Goal: Task Accomplishment & Management: Use online tool/utility

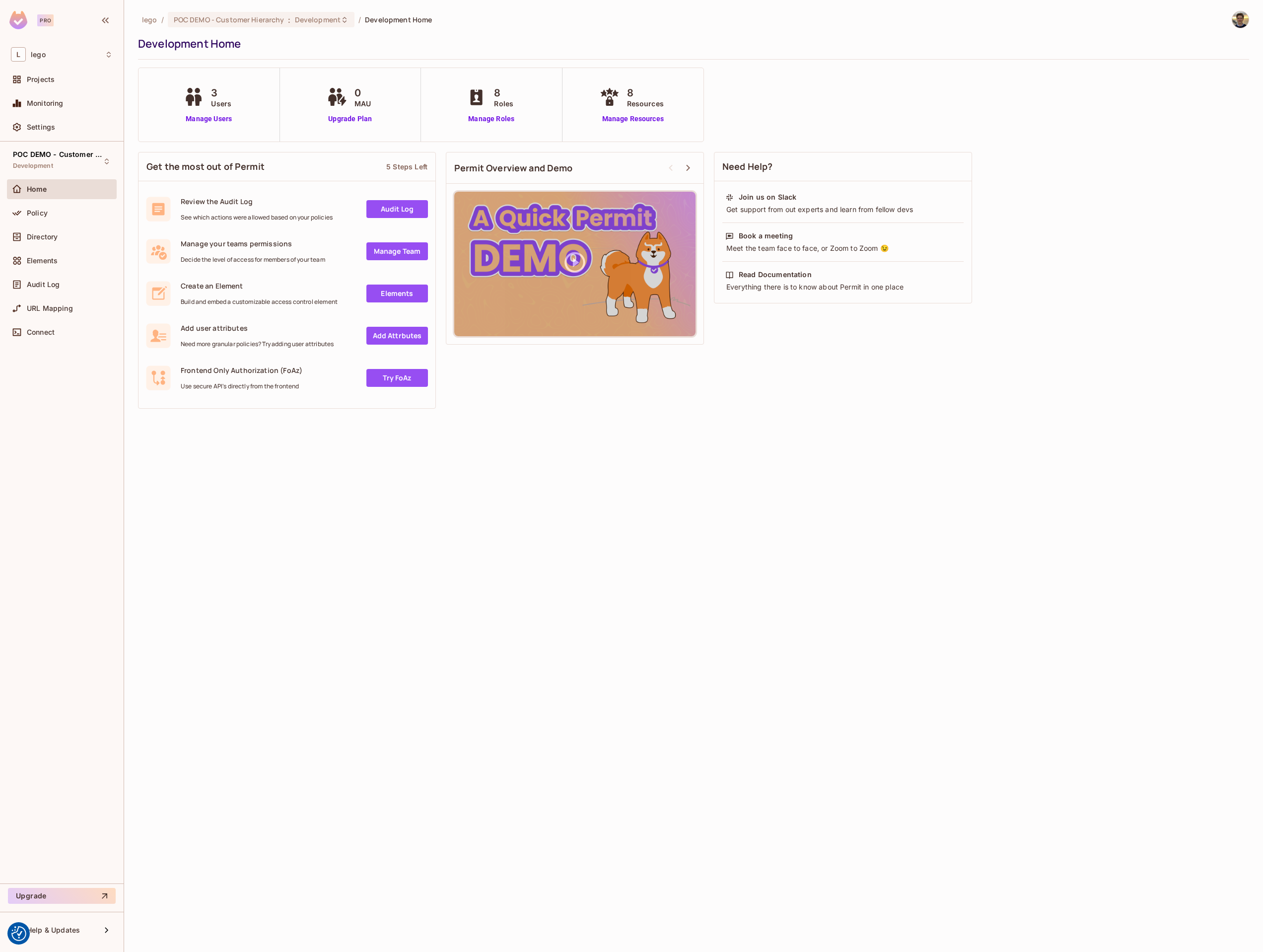
click at [448, 493] on div "lego / POC DEMO - Customer Hierarchy : Development / Development Home Developme…" at bounding box center [693, 476] width 1139 height 952
click at [63, 160] on div "POC DEMO - Customer Hierarchy Development" at bounding box center [56, 161] width 86 height 21
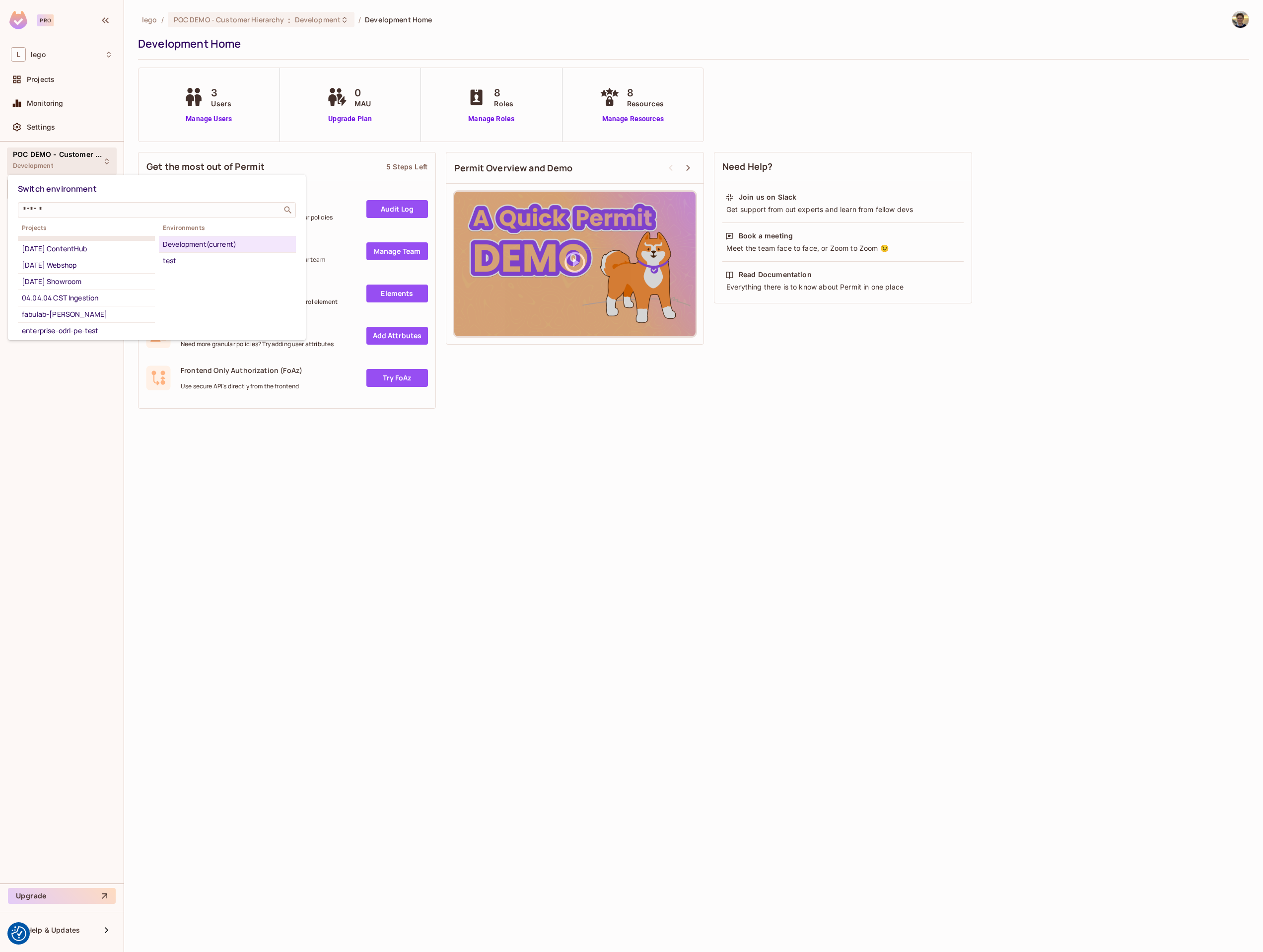
scroll to position [242, 0]
click at [91, 257] on div "04.03.03 Showroom" at bounding box center [86, 251] width 129 height 12
click at [198, 265] on div "Development" at bounding box center [227, 261] width 129 height 12
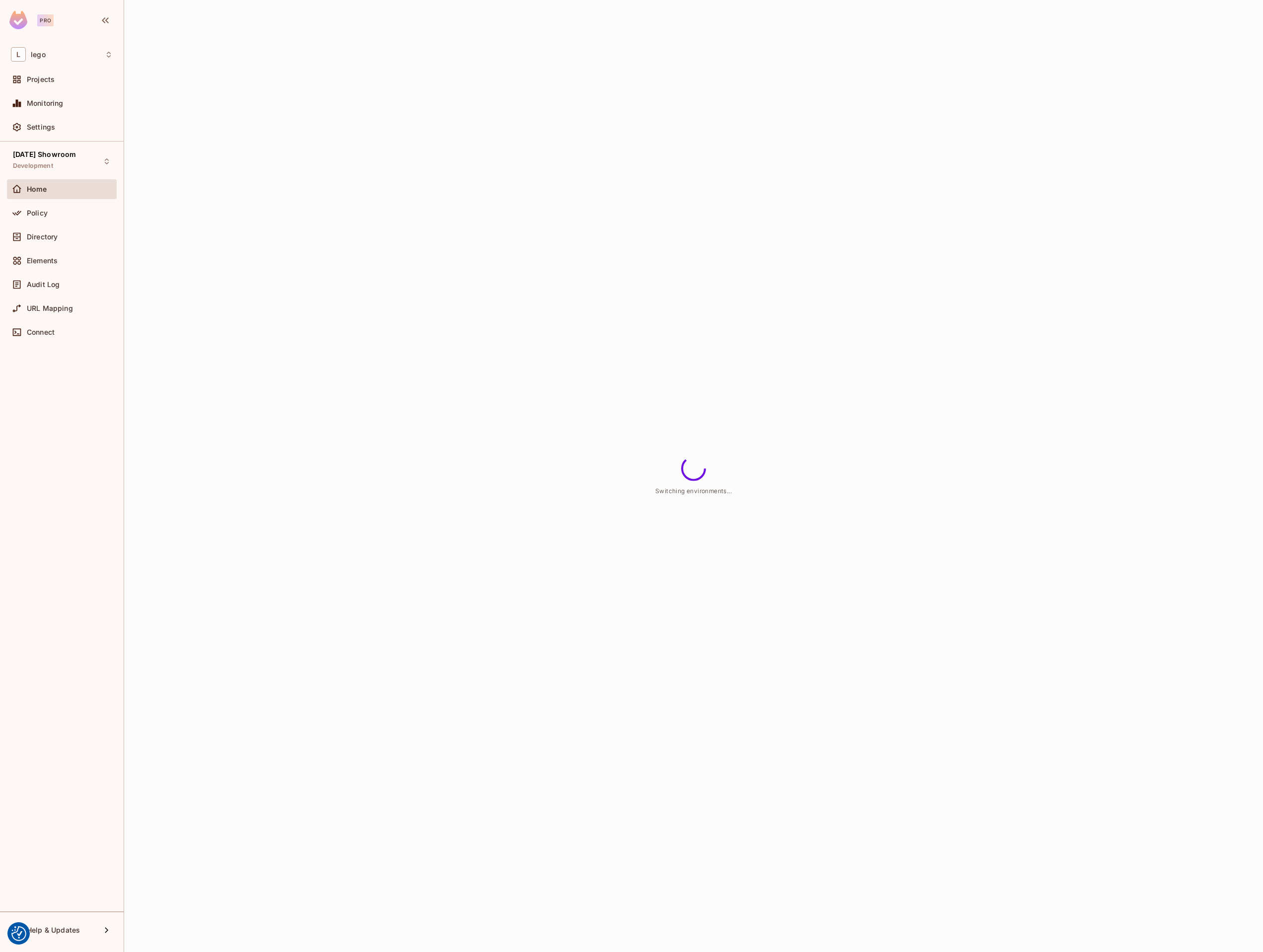
scroll to position [230, 0]
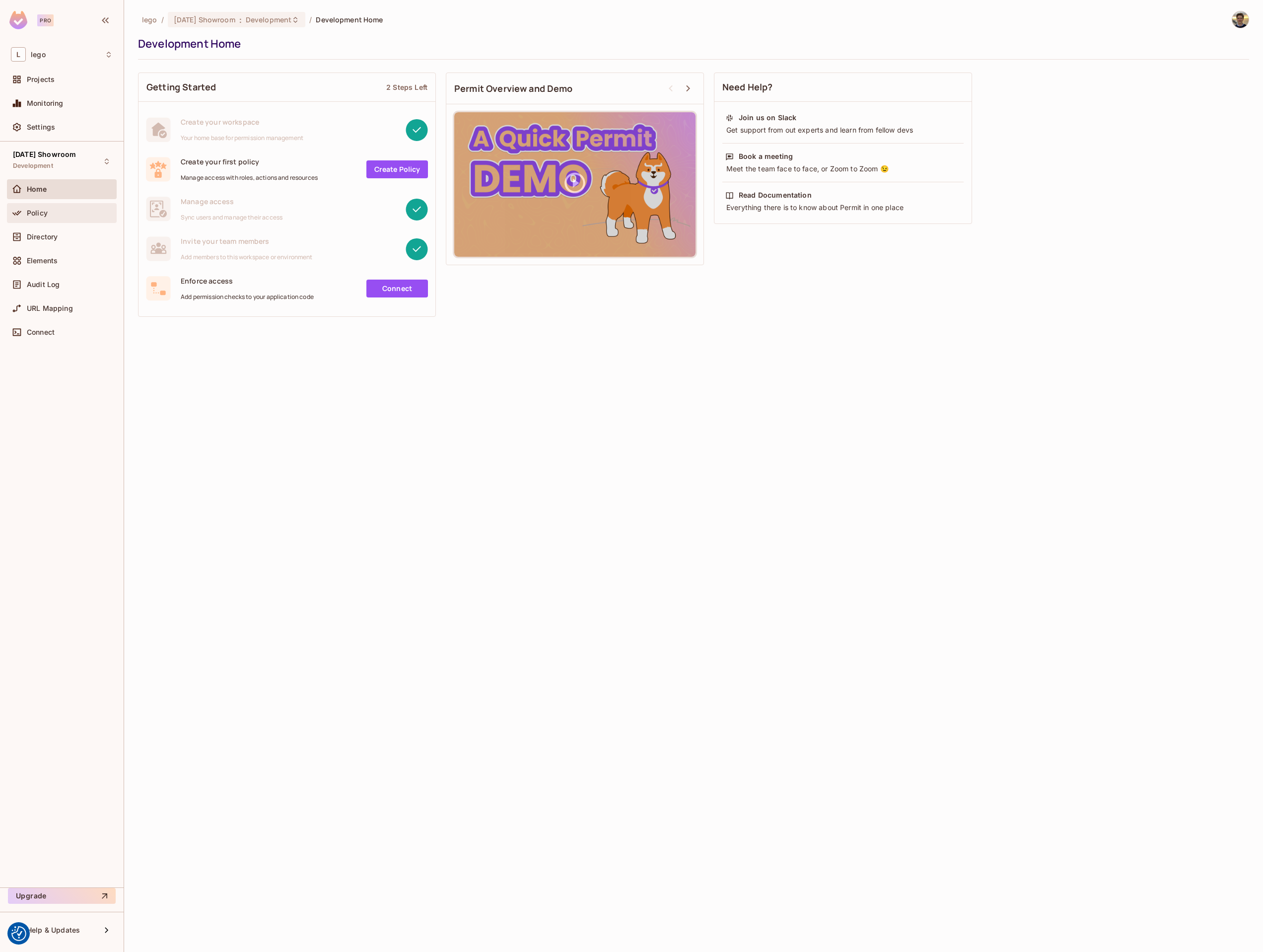
click at [53, 210] on div "Policy" at bounding box center [69, 213] width 86 height 8
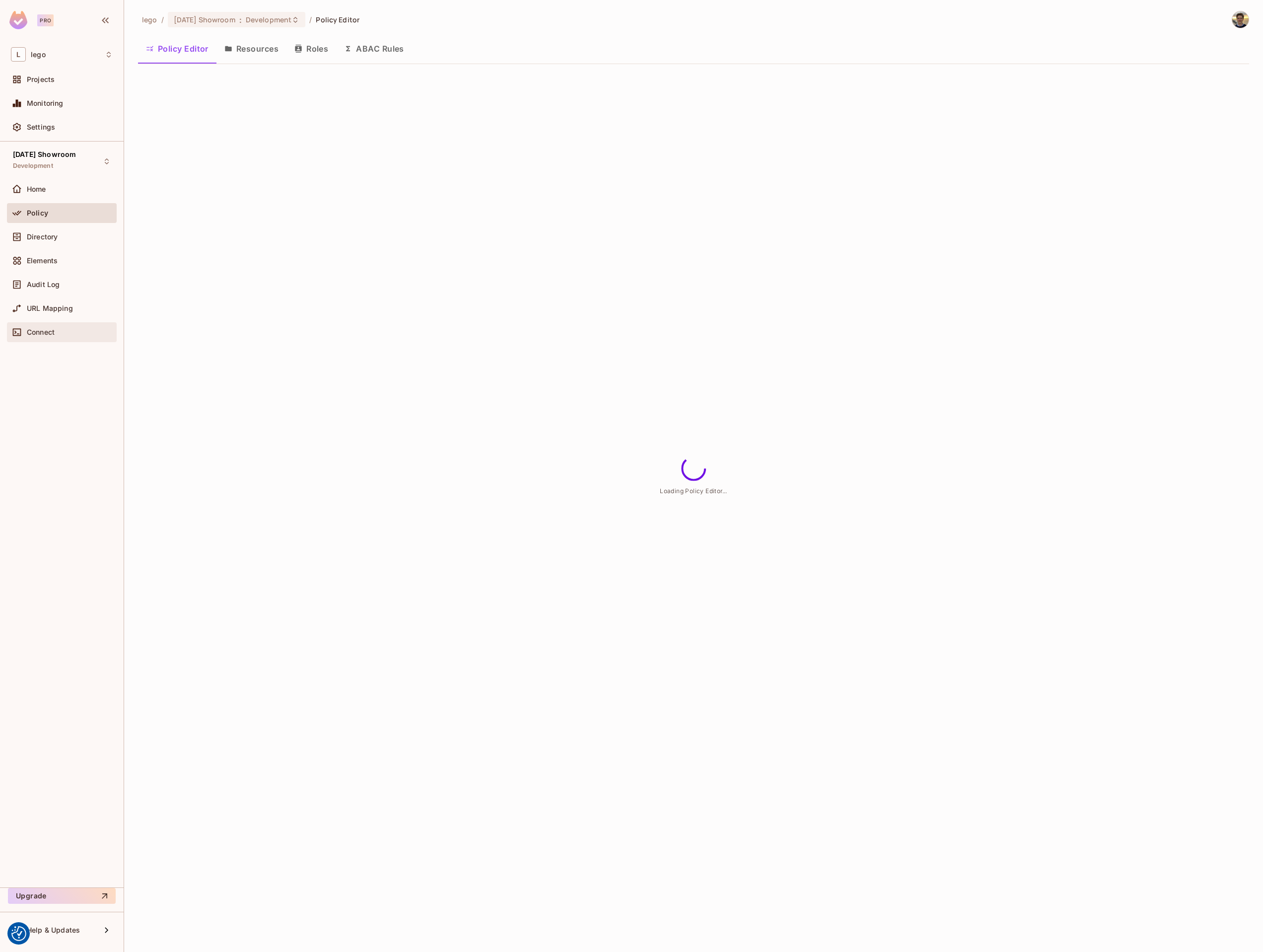
click at [65, 333] on div "Connect" at bounding box center [69, 332] width 86 height 8
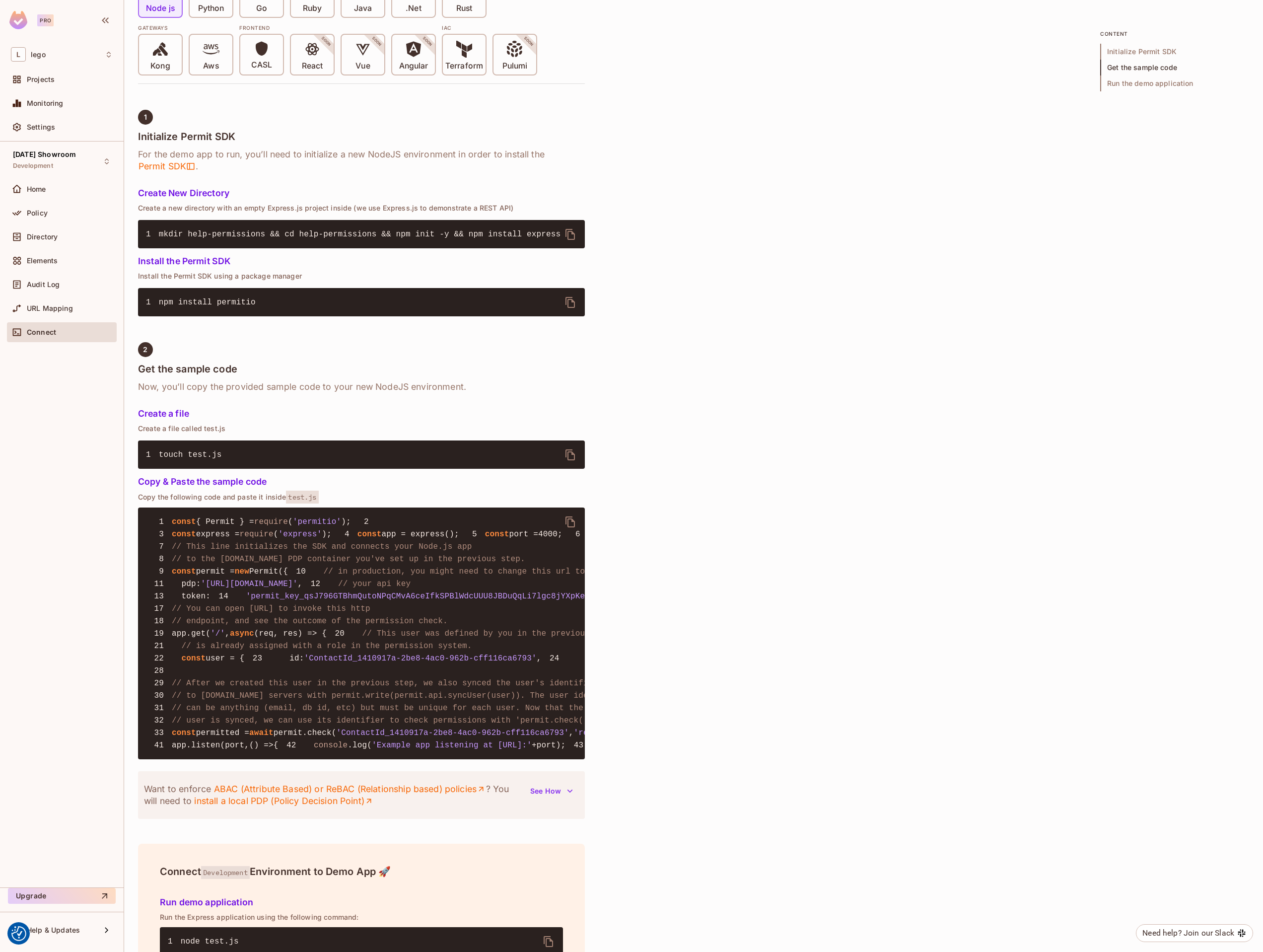
scroll to position [318, 0]
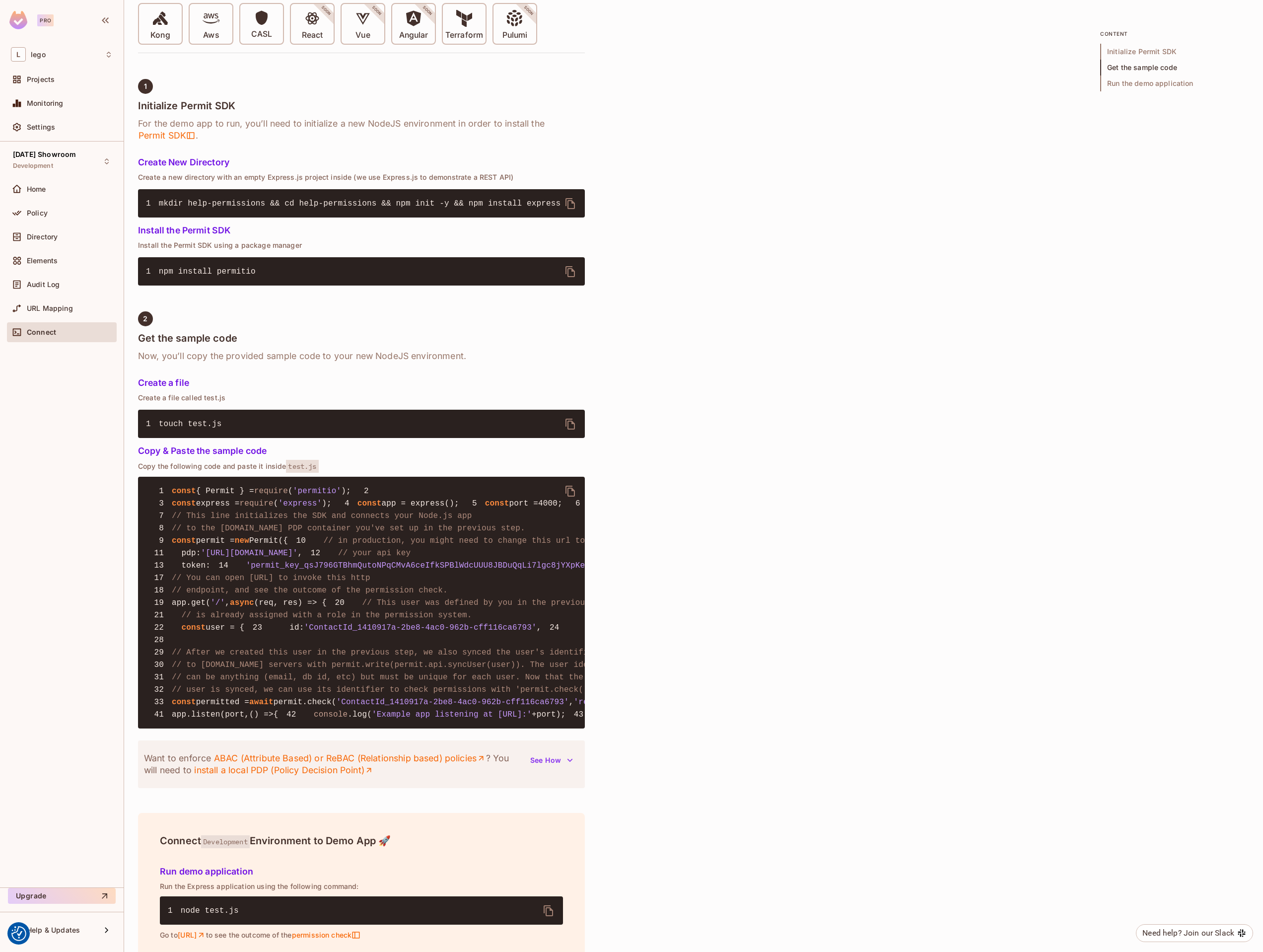
click at [288, 570] on span "'permit_key_qsJ796GTBhmQutoNPqCMvA6ceIfkSPBlWdcUUU8JBDuQqLi7lgc8jYXpKeX3uEtnUtT…" at bounding box center [486, 565] width 479 height 9
copy span "permit_key_qsJ796GTBhmQutoNPqCMvA6ceIfkSPBlWdcUUU8JBDuQqLi7lgc8jYXpKeX3uEtnUtTF…"
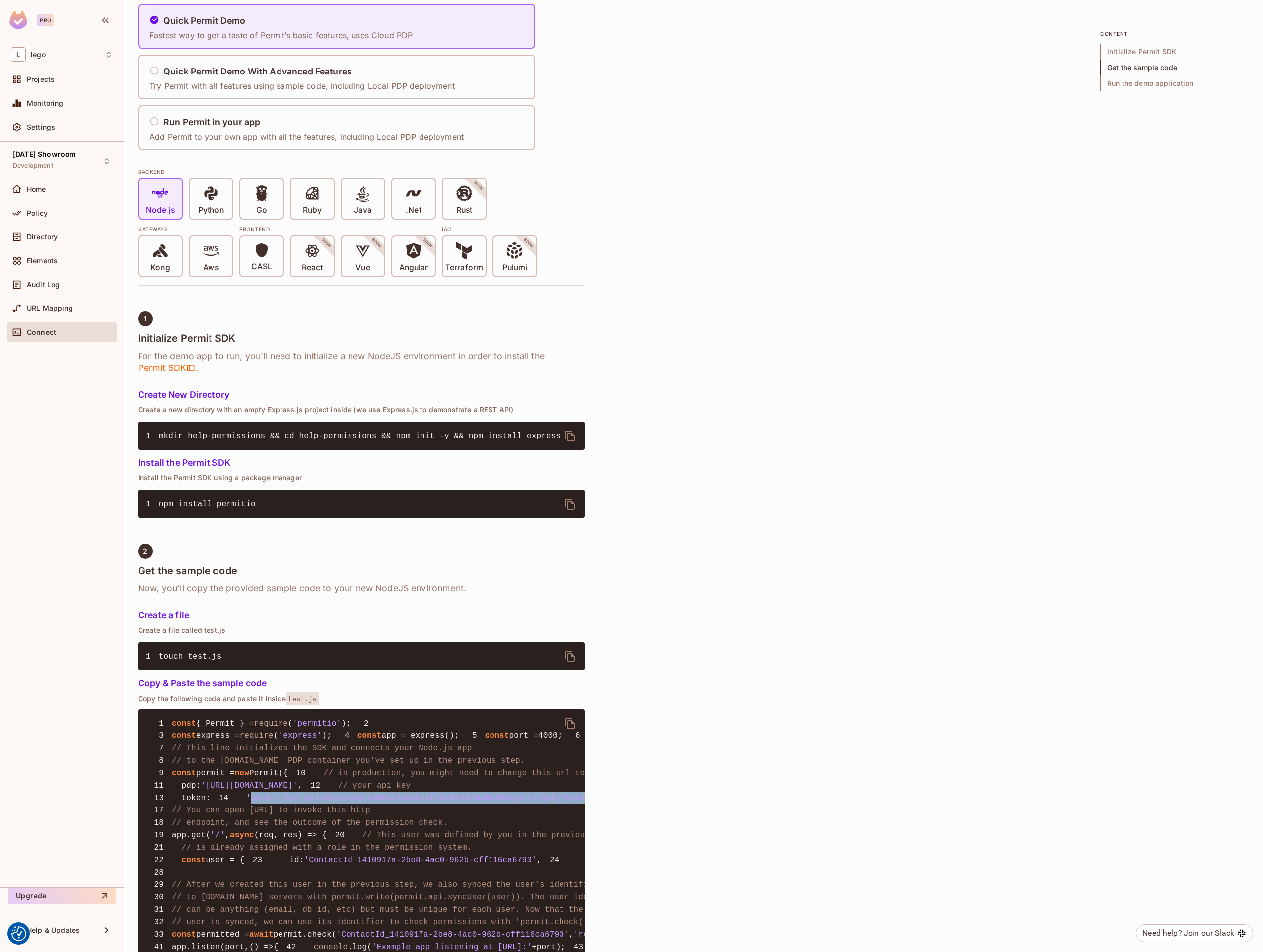
scroll to position [0, 0]
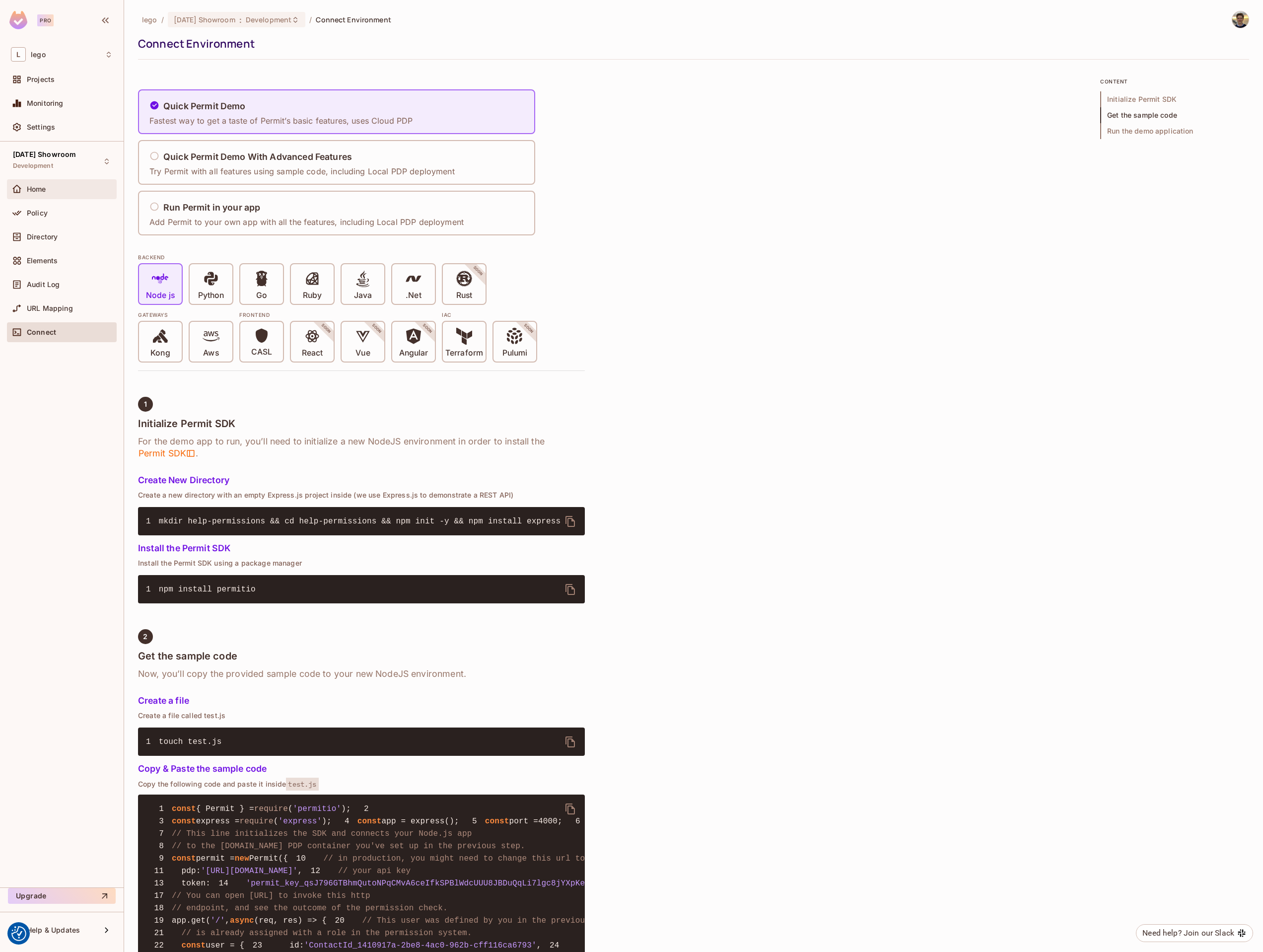
click at [51, 185] on div "Home" at bounding box center [69, 189] width 86 height 8
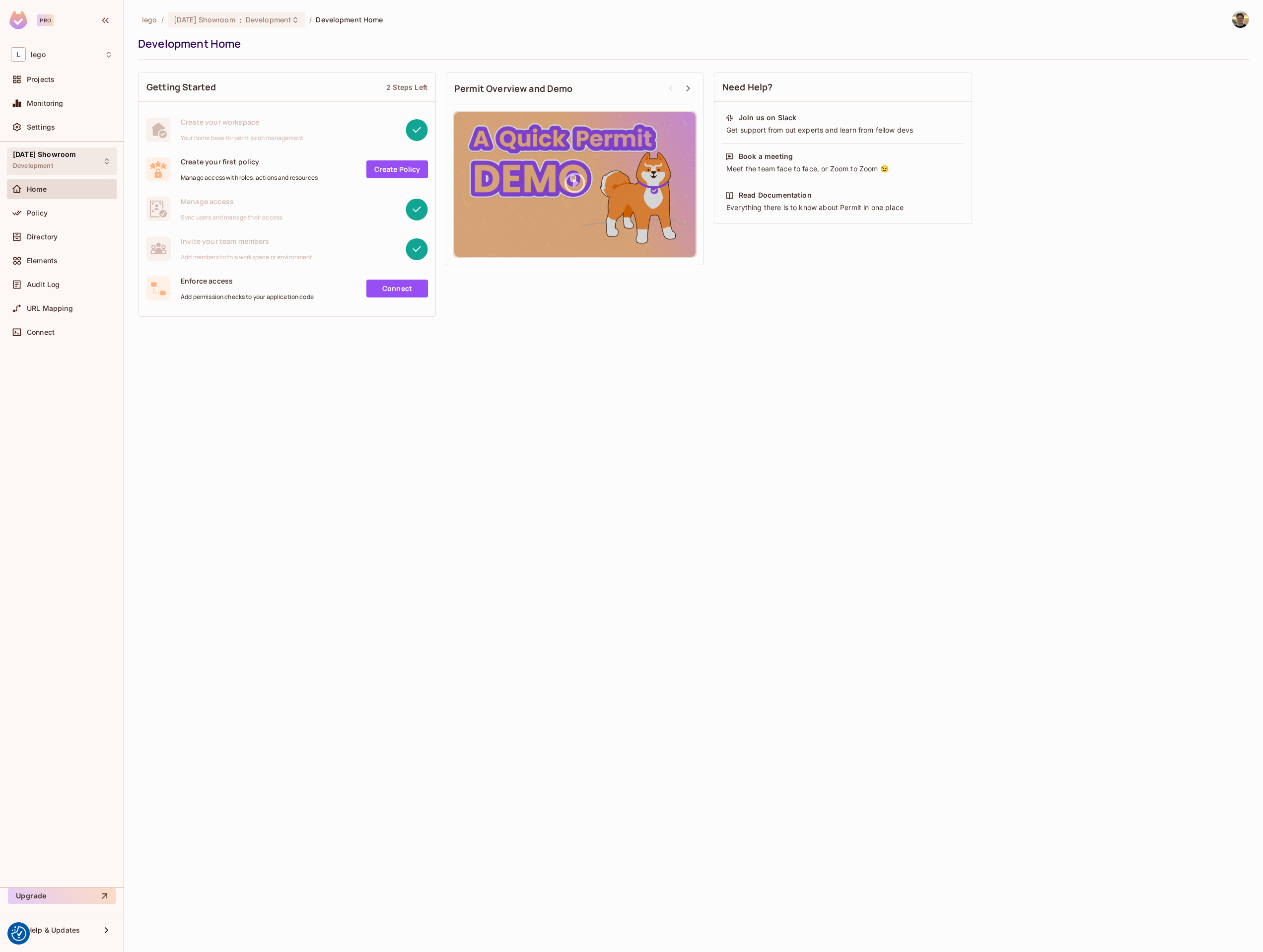
click at [63, 154] on span "04.03.03 Showroom" at bounding box center [44, 154] width 63 height 8
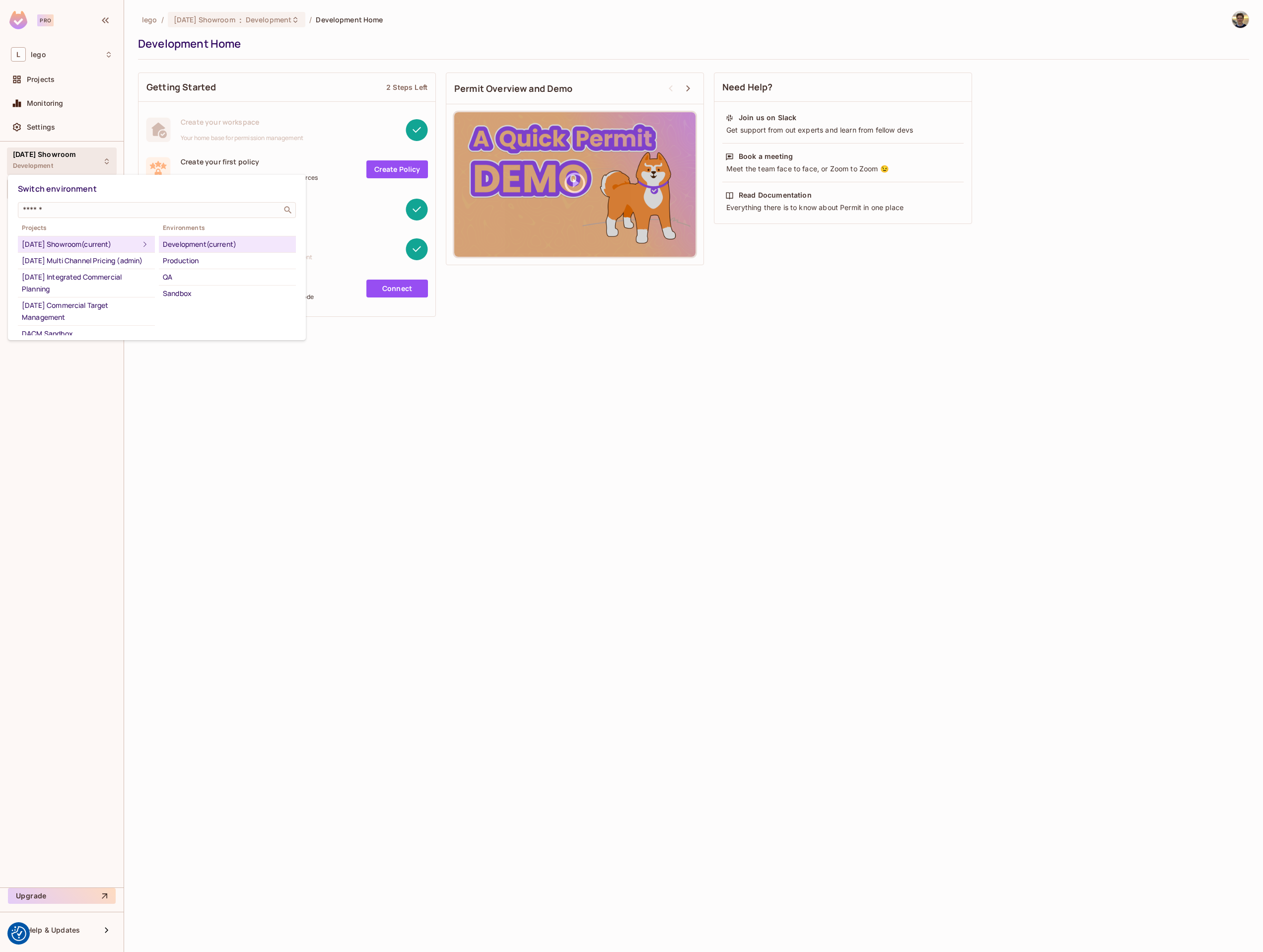
drag, startPoint x: 377, startPoint y: 416, endPoint x: 280, endPoint y: 335, distance: 126.4
click at [364, 407] on div at bounding box center [632, 476] width 1263 height 952
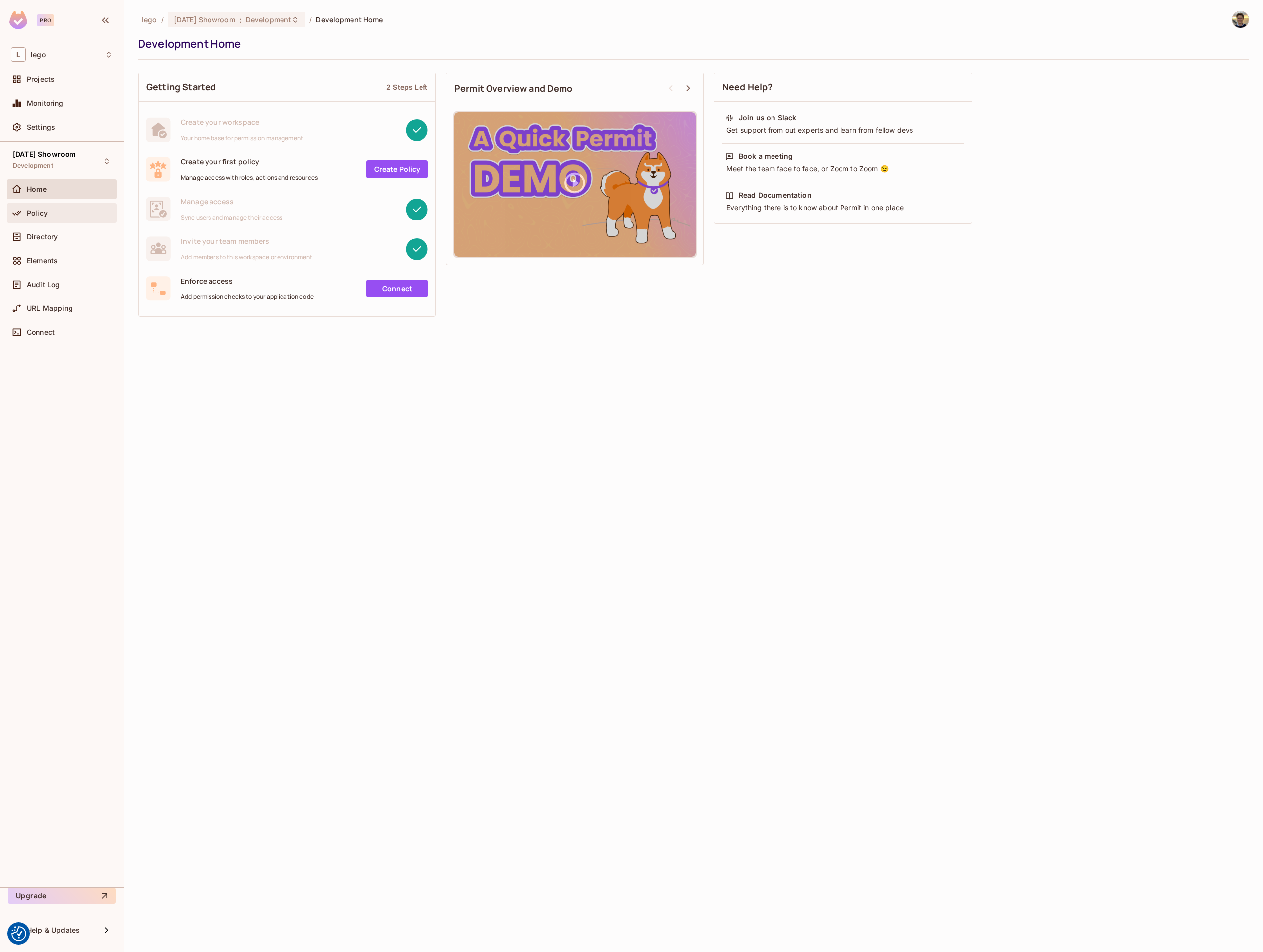
click at [50, 215] on div "Policy" at bounding box center [69, 213] width 86 height 8
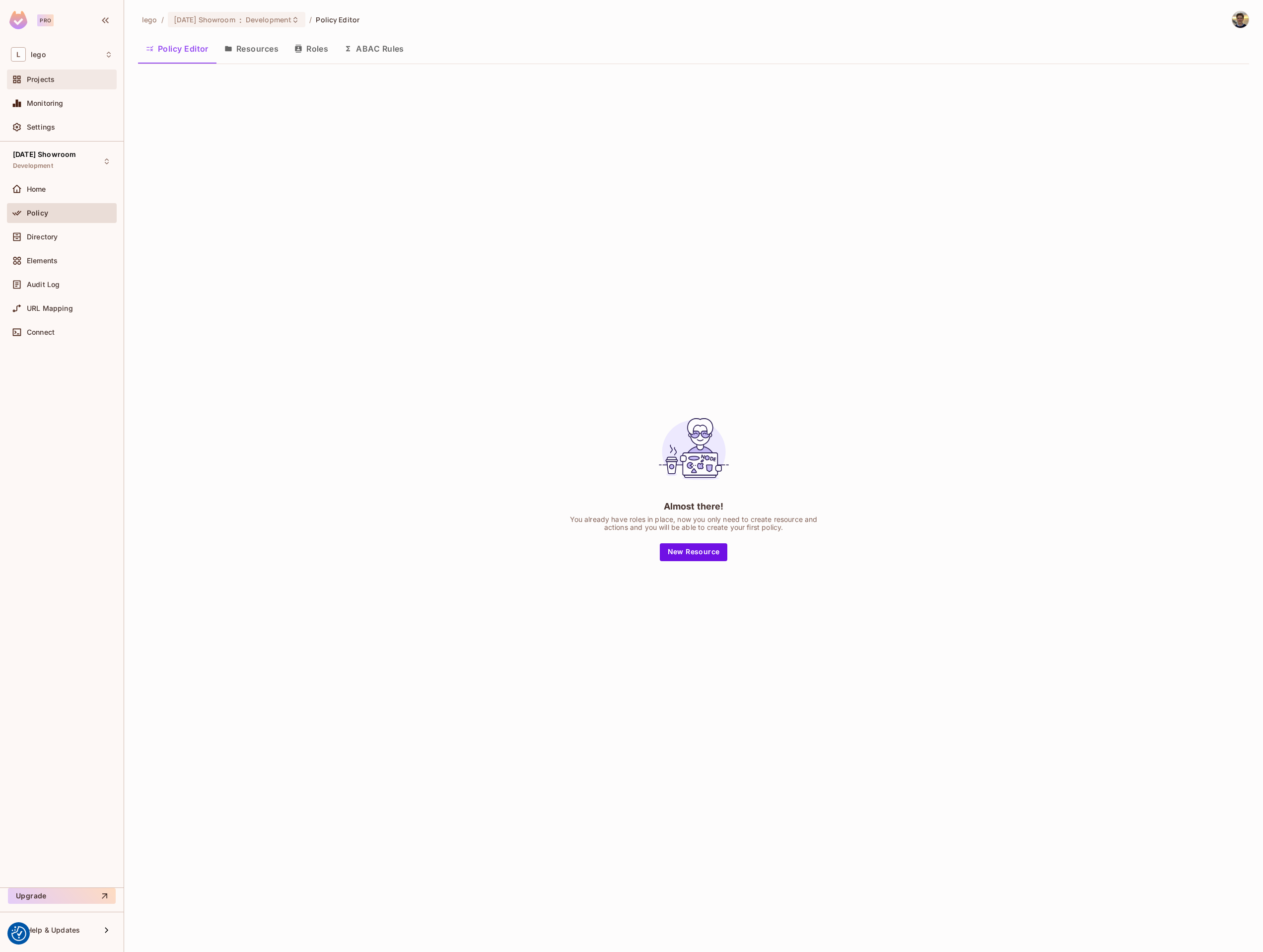
click at [56, 85] on div "Projects" at bounding box center [62, 79] width 110 height 20
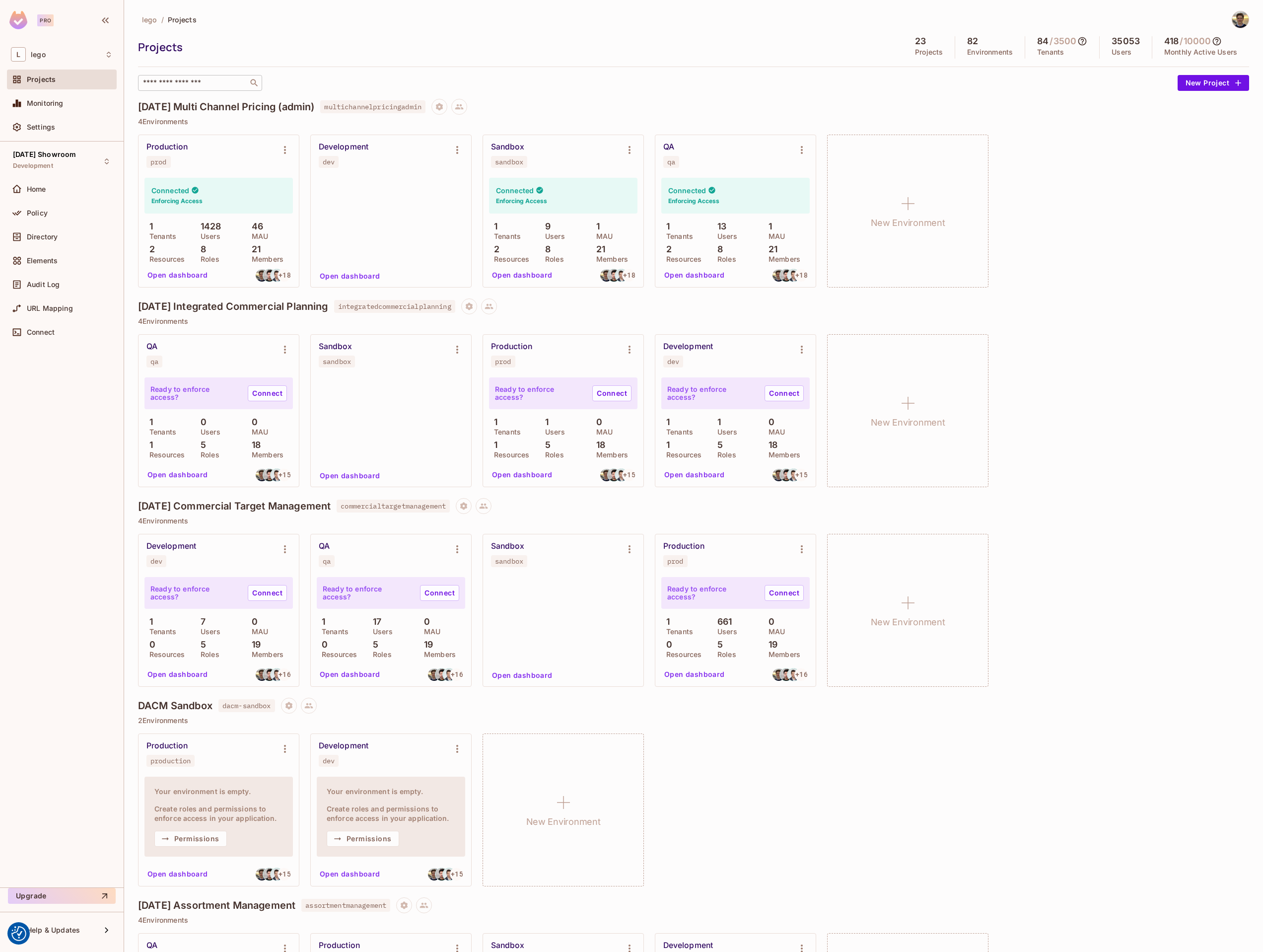
click at [204, 86] on input "text" at bounding box center [193, 83] width 105 height 10
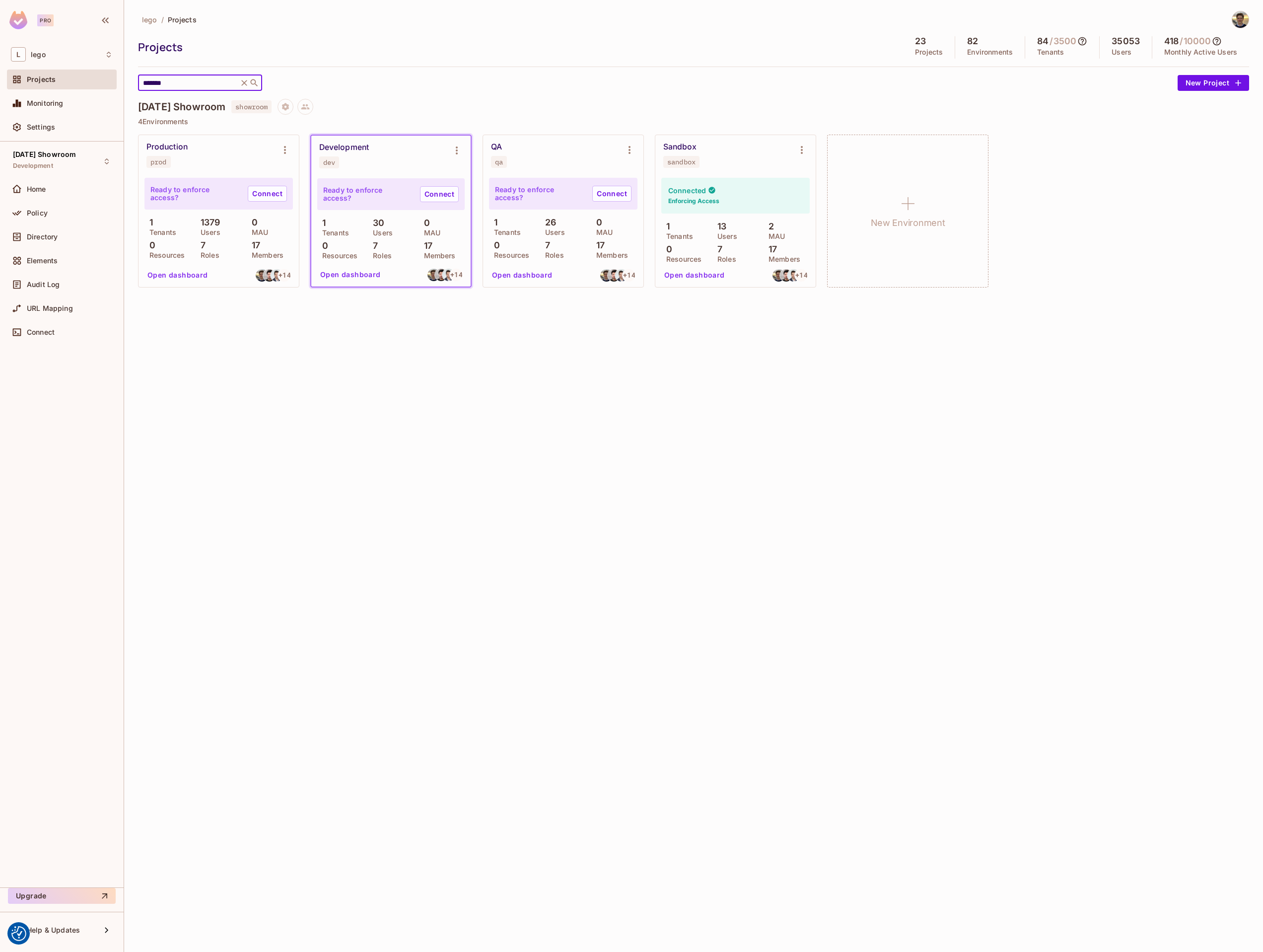
type input "*******"
click at [270, 106] on span "showroom" at bounding box center [251, 106] width 40 height 13
copy span "showroom"
click at [65, 244] on div "Directory" at bounding box center [62, 236] width 110 height 20
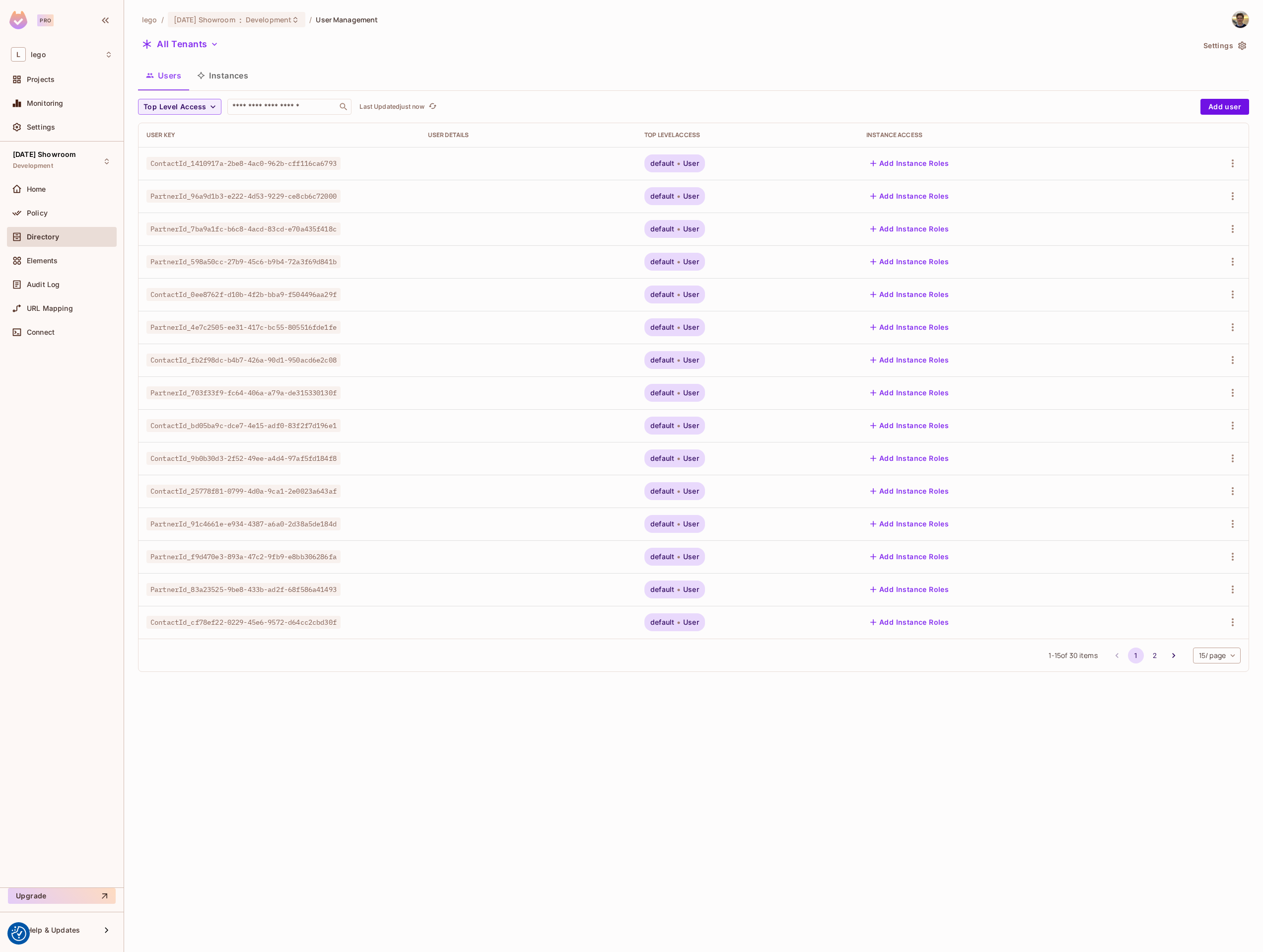
click at [460, 713] on div "lego / 04.03.03 Showroom : Development / User Management All Tenants Settings U…" at bounding box center [693, 476] width 1139 height 952
click at [280, 102] on input "text" at bounding box center [282, 106] width 105 height 10
paste input "**********"
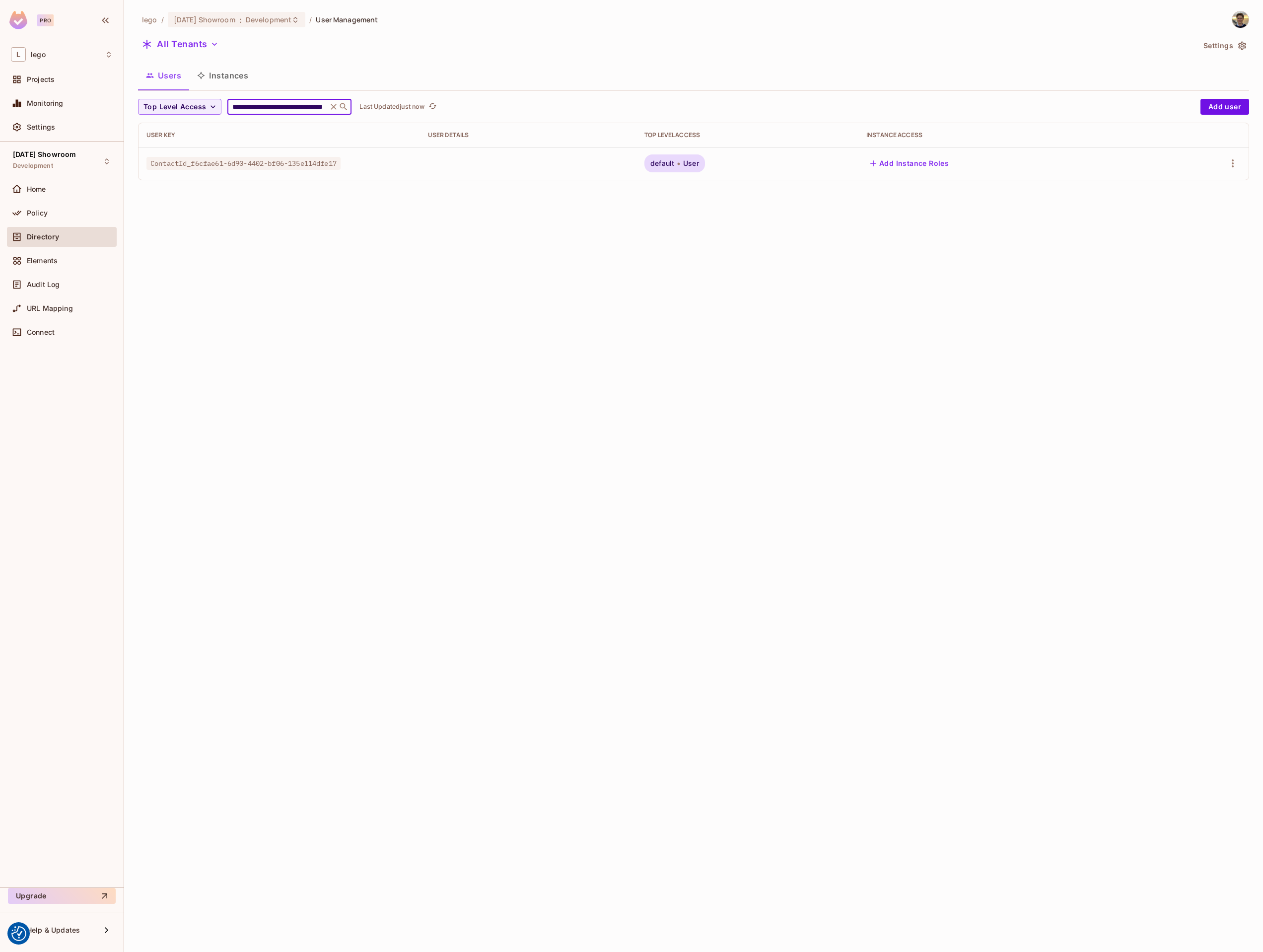
type input "**********"
